Goal: Task Accomplishment & Management: Complete application form

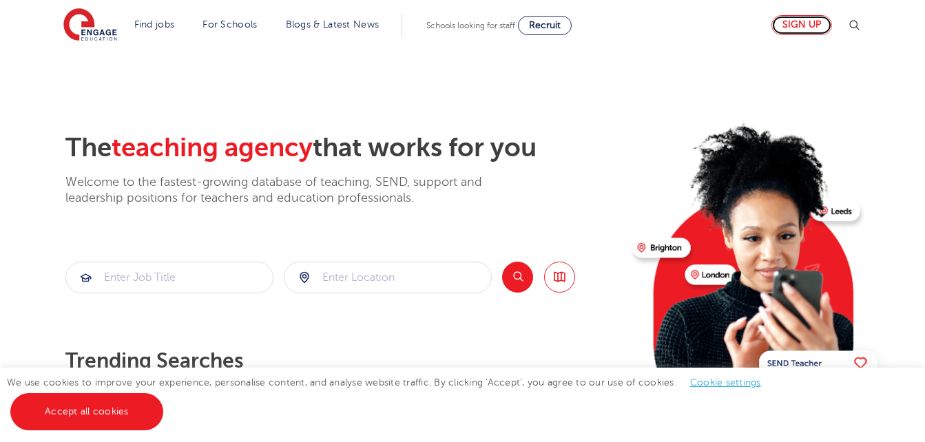
click at [808, 28] on link "Sign up" at bounding box center [802, 25] width 61 height 20
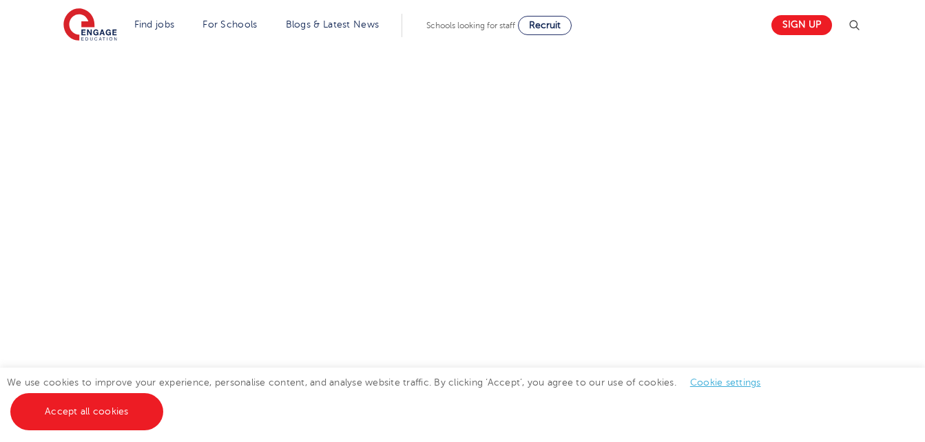
scroll to position [670, 0]
click at [114, 414] on link "Accept all cookies" at bounding box center [86, 411] width 153 height 37
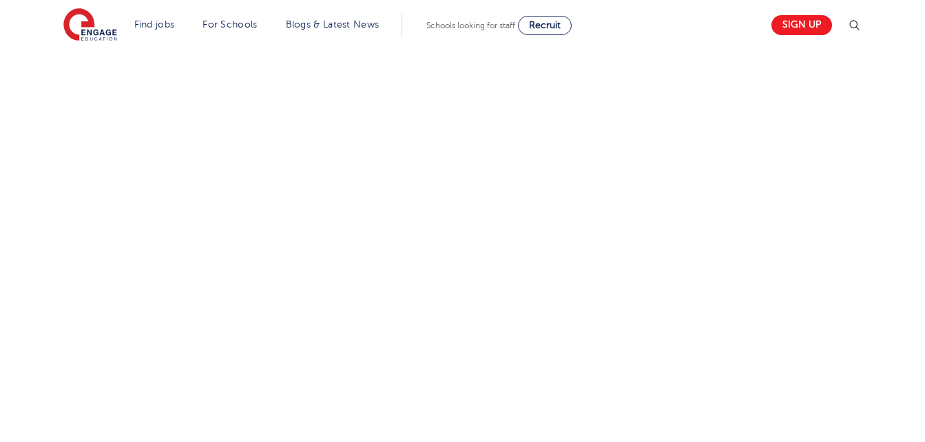
click at [649, 138] on div "Let us know more about you!" at bounding box center [463, 102] width 836 height 600
click at [764, 263] on div "Let us know more about you!" at bounding box center [463, 190] width 836 height 619
click at [644, 238] on div "Let us know more about you!" at bounding box center [463, 190] width 836 height 619
click at [724, 221] on div "Let us know more about you!" at bounding box center [463, 190] width 836 height 619
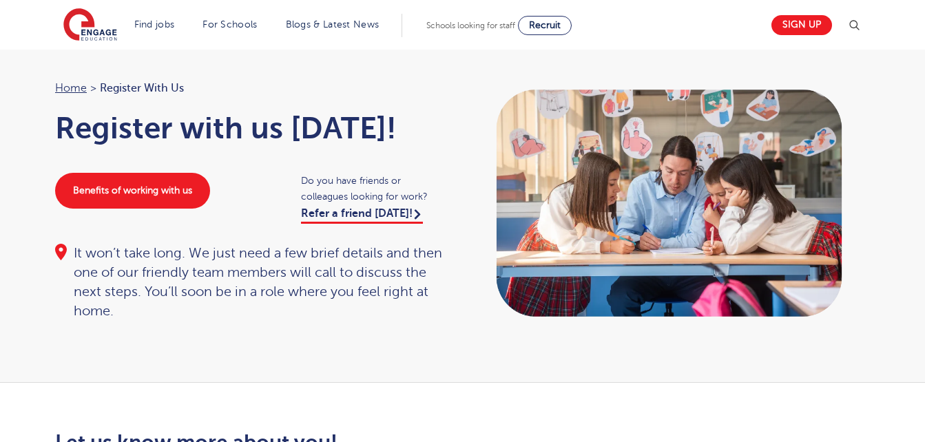
scroll to position [0, 0]
